Goal: Register for event/course

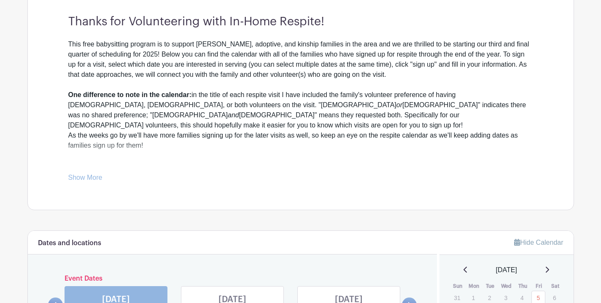
scroll to position [402, 0]
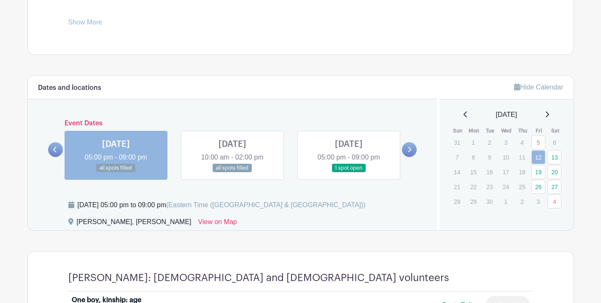
click at [232, 172] on link at bounding box center [232, 172] width 0 height 0
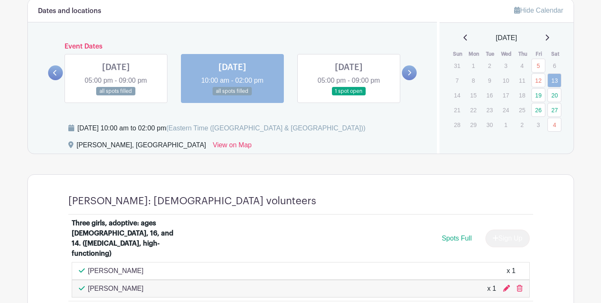
scroll to position [483, 0]
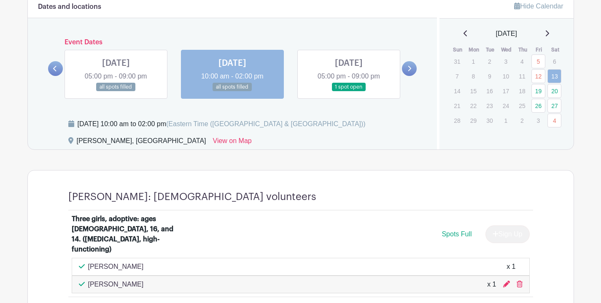
click at [349, 91] on link at bounding box center [349, 91] width 0 height 0
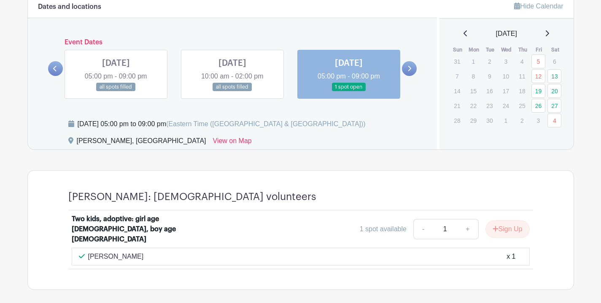
click at [412, 70] on link at bounding box center [409, 68] width 15 height 15
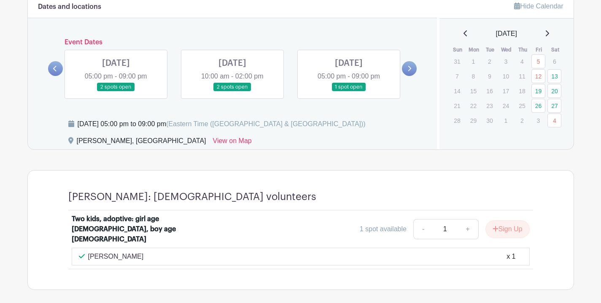
click at [116, 91] on link at bounding box center [116, 91] width 0 height 0
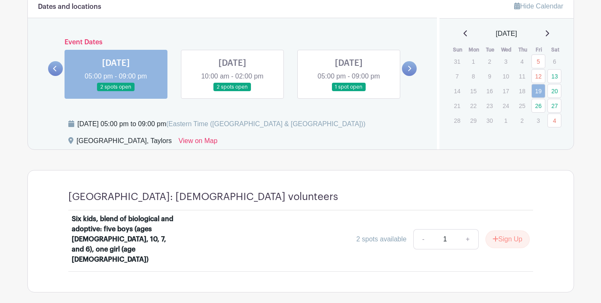
click at [232, 91] on link at bounding box center [232, 91] width 0 height 0
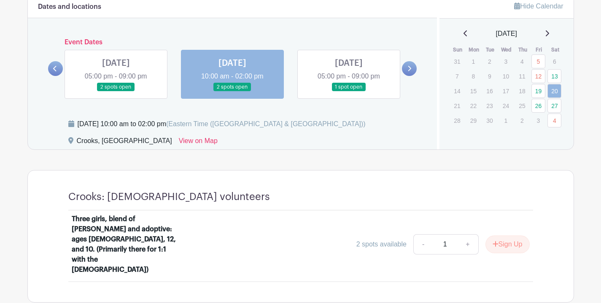
click at [349, 91] on link at bounding box center [349, 91] width 0 height 0
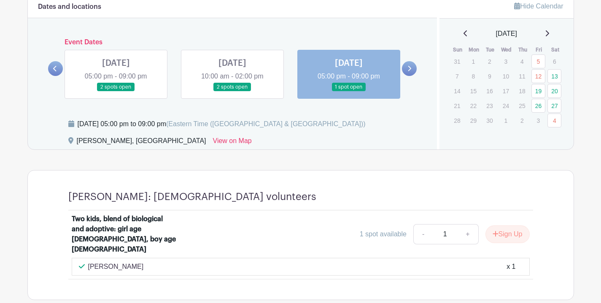
click at [412, 69] on link at bounding box center [409, 68] width 15 height 15
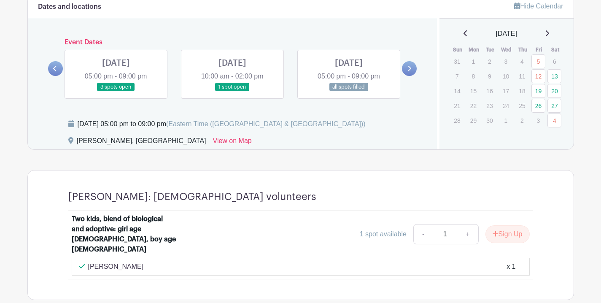
click at [116, 91] on link at bounding box center [116, 91] width 0 height 0
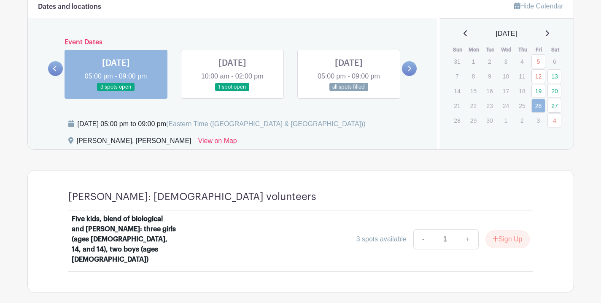
click at [232, 91] on link at bounding box center [232, 91] width 0 height 0
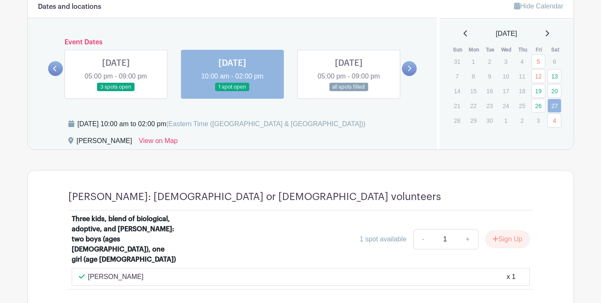
click at [349, 91] on link at bounding box center [349, 91] width 0 height 0
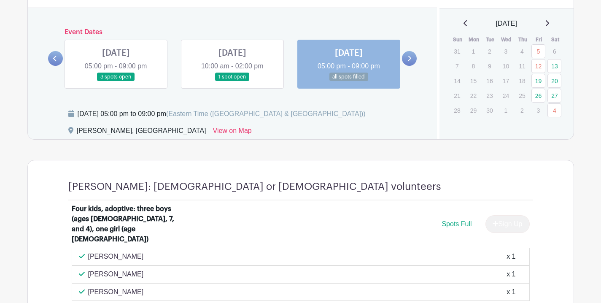
scroll to position [493, 0]
click at [412, 56] on link at bounding box center [409, 58] width 15 height 15
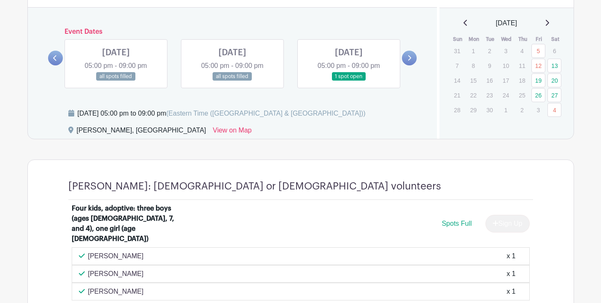
click at [116, 81] on link at bounding box center [116, 81] width 0 height 0
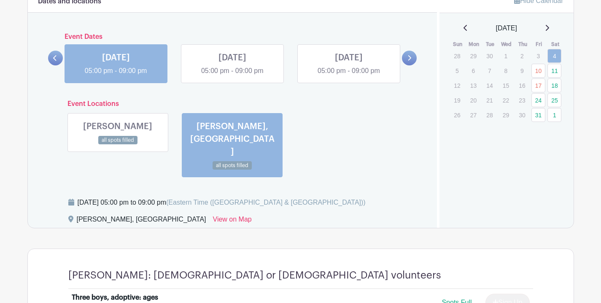
scroll to position [480, 0]
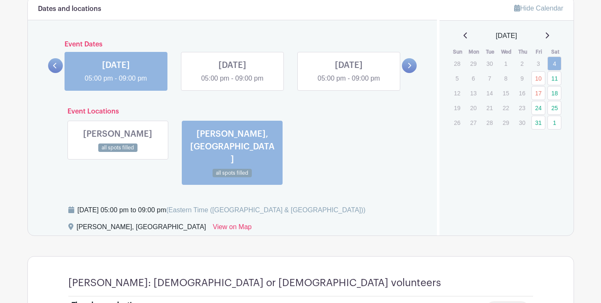
click at [232, 83] on link at bounding box center [232, 83] width 0 height 0
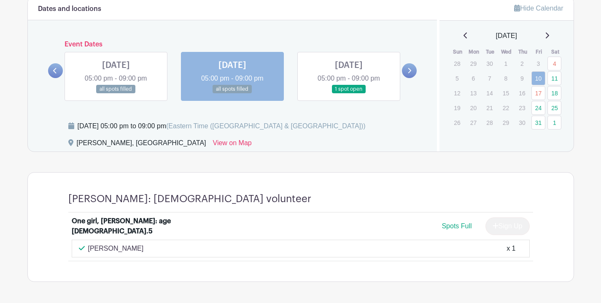
click at [349, 94] on link at bounding box center [349, 94] width 0 height 0
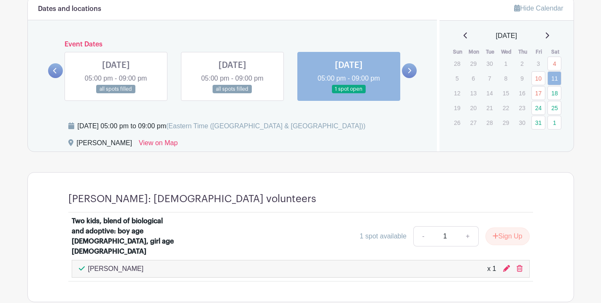
click at [409, 70] on icon at bounding box center [409, 70] width 3 height 5
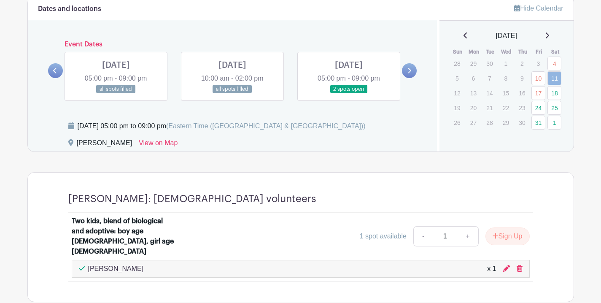
click at [116, 94] on link at bounding box center [116, 94] width 0 height 0
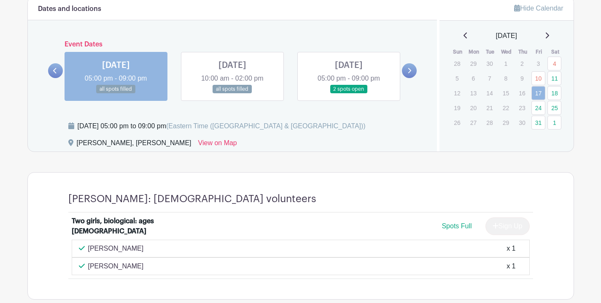
click at [232, 94] on link at bounding box center [232, 94] width 0 height 0
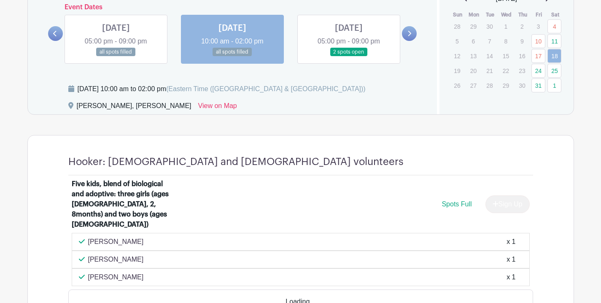
scroll to position [518, 0]
click at [349, 56] on link at bounding box center [349, 56] width 0 height 0
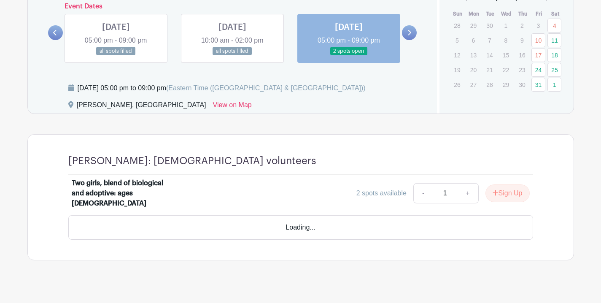
scroll to position [494, 0]
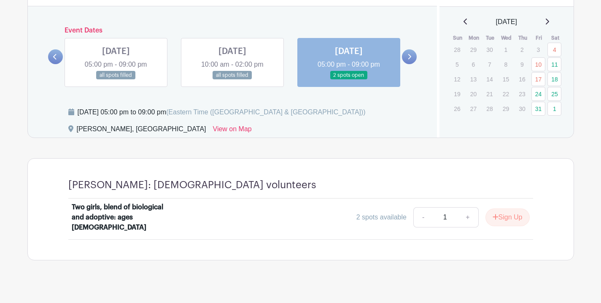
click at [410, 57] on icon at bounding box center [409, 56] width 3 height 5
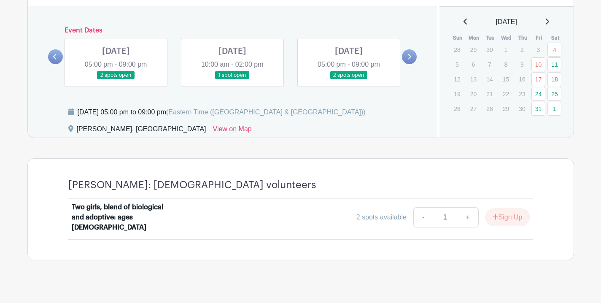
click at [116, 80] on link at bounding box center [116, 80] width 0 height 0
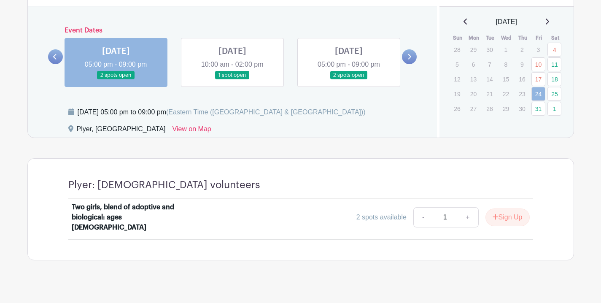
click at [232, 80] on link at bounding box center [232, 80] width 0 height 0
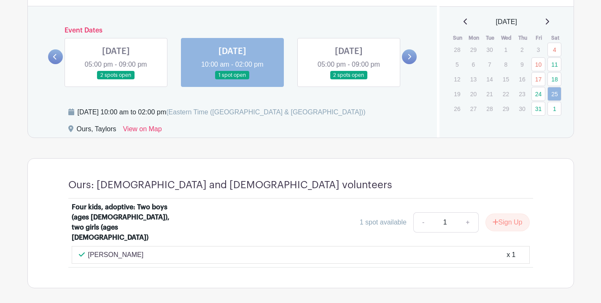
click at [349, 80] on link at bounding box center [349, 80] width 0 height 0
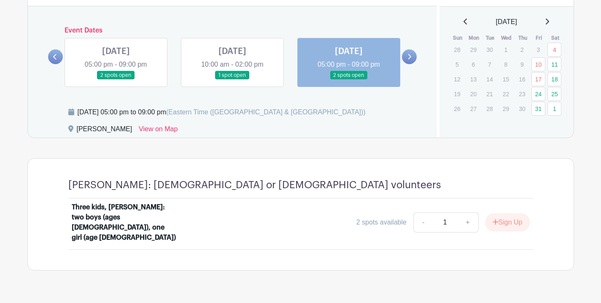
click at [409, 56] on icon at bounding box center [409, 57] width 4 height 6
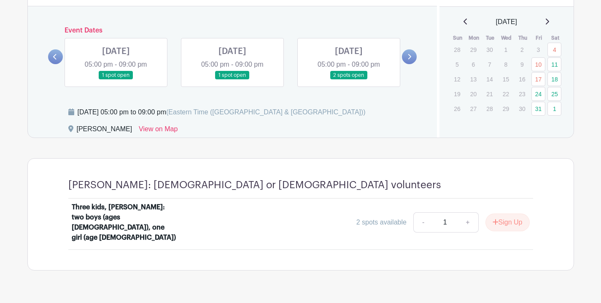
click at [116, 80] on link at bounding box center [116, 80] width 0 height 0
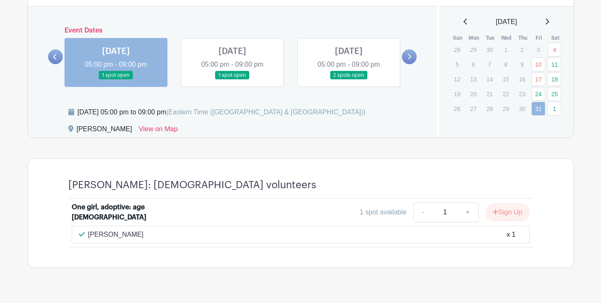
click at [232, 80] on link at bounding box center [232, 80] width 0 height 0
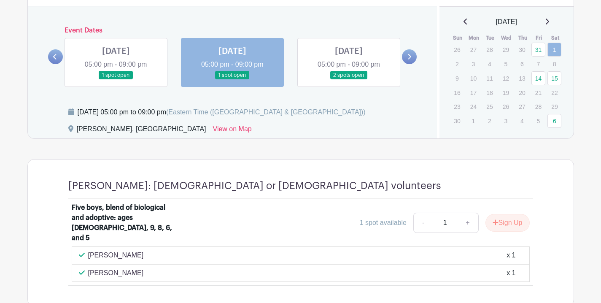
click at [349, 80] on link at bounding box center [349, 80] width 0 height 0
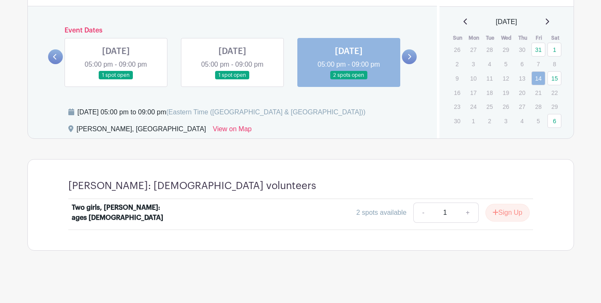
click at [412, 56] on link at bounding box center [409, 56] width 15 height 15
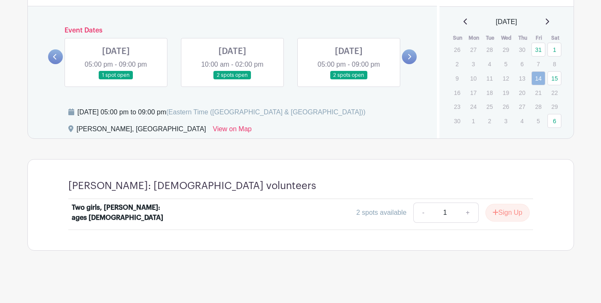
click at [116, 80] on link at bounding box center [116, 80] width 0 height 0
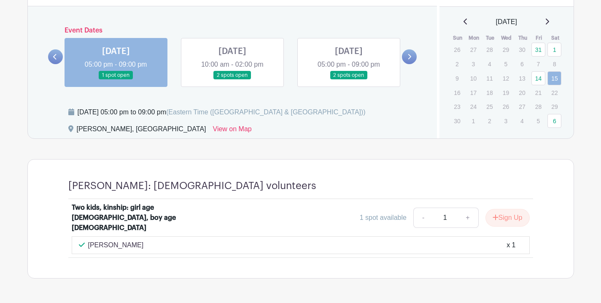
click at [232, 80] on link at bounding box center [232, 80] width 0 height 0
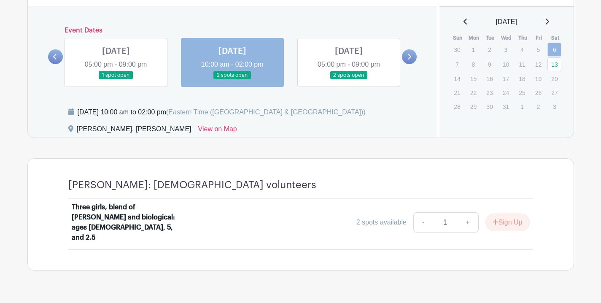
click at [349, 80] on link at bounding box center [349, 80] width 0 height 0
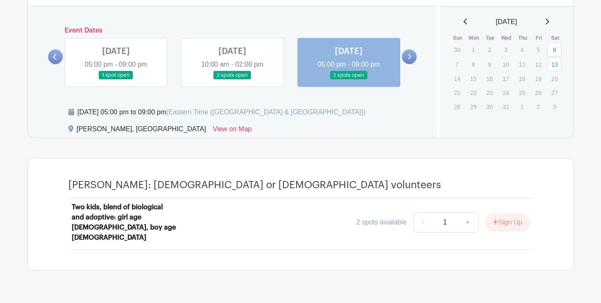
click at [408, 58] on icon at bounding box center [409, 56] width 3 height 5
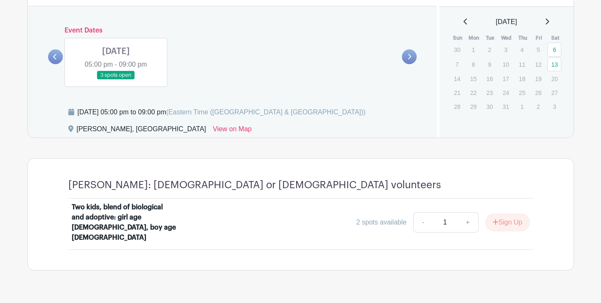
click at [116, 80] on link at bounding box center [116, 80] width 0 height 0
